Goal: Task Accomplishment & Management: Use online tool/utility

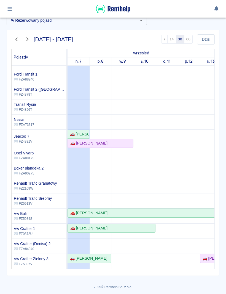
scroll to position [29, 0]
click at [84, 135] on div "🚗 [PERSON_NAME]" at bounding box center [78, 135] width 21 height 6
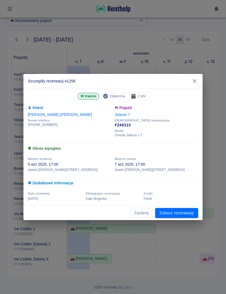
click at [191, 210] on link "Zobacz rezerwację" at bounding box center [176, 213] width 43 height 10
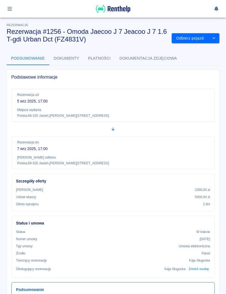
click at [197, 40] on button "Odbierz pojazd" at bounding box center [189, 38] width 37 height 10
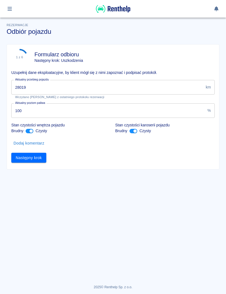
click at [166, 85] on input "28019" at bounding box center [107, 87] width 192 height 15
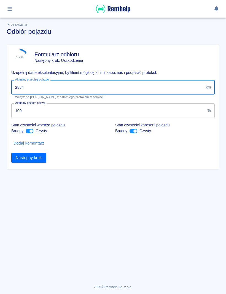
type input "28843"
click at [31, 159] on button "Następny krok" at bounding box center [28, 158] width 35 height 10
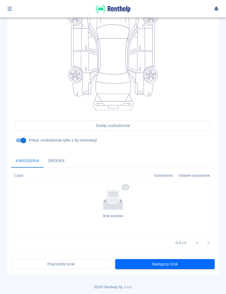
scroll to position [88, 0]
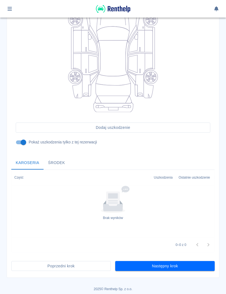
click at [197, 265] on button "Następny krok" at bounding box center [164, 266] width 99 height 10
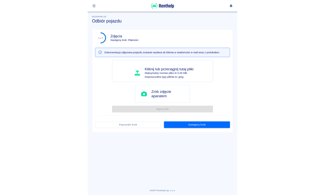
scroll to position [0, 0]
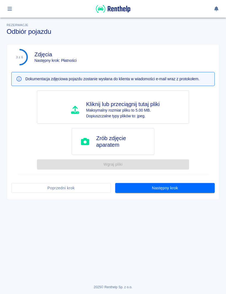
click at [202, 190] on button "Następny krok" at bounding box center [164, 188] width 99 height 10
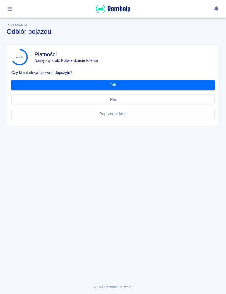
click at [185, 86] on button "Tak" at bounding box center [112, 85] width 203 height 10
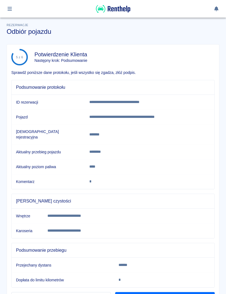
click at [187, 293] on button "Podpisz" at bounding box center [164, 298] width 99 height 10
